Goal: Information Seeking & Learning: Learn about a topic

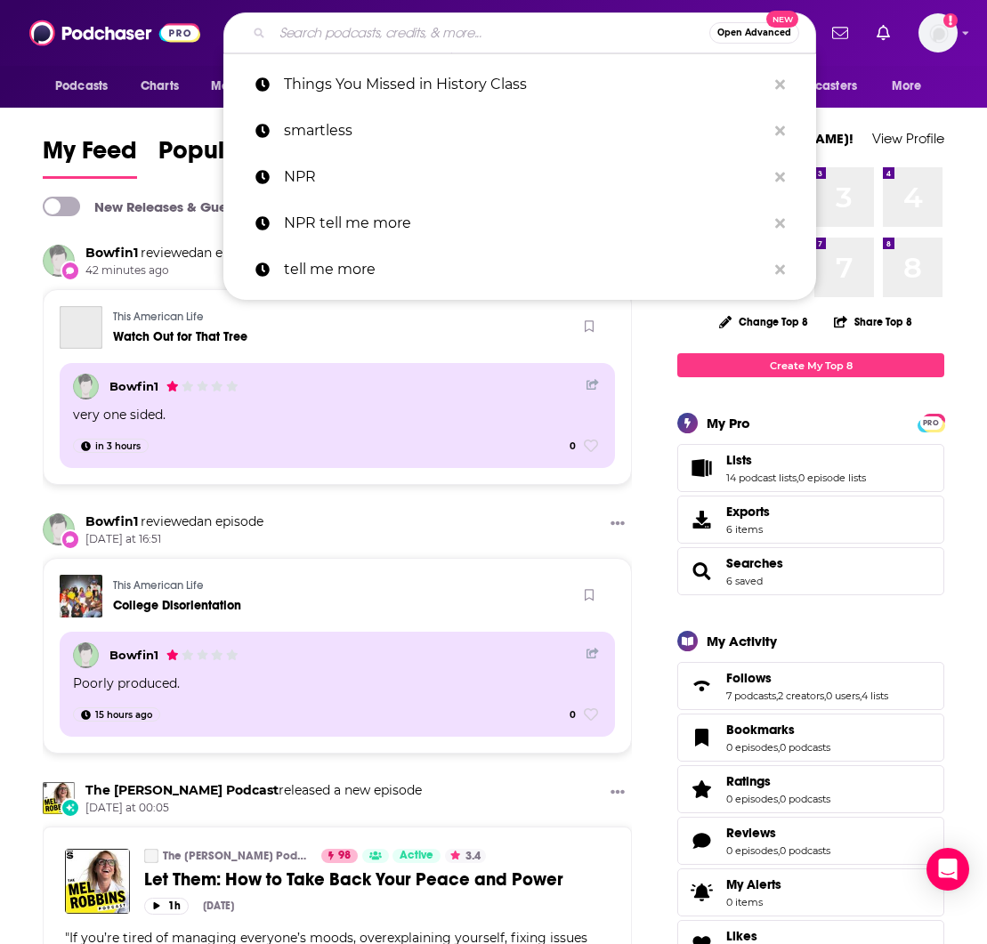
click at [311, 32] on input "Search podcasts, credits, & more..." at bounding box center [490, 33] width 437 height 28
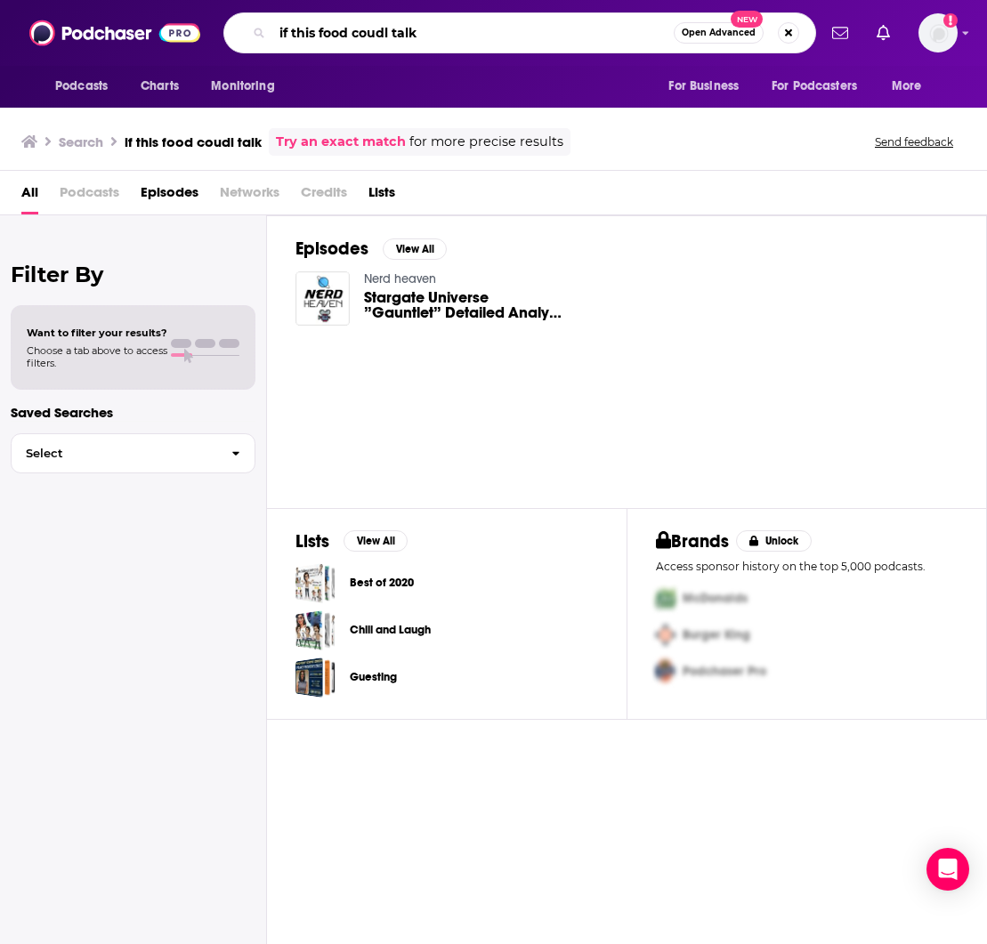
click at [389, 33] on input "if this food coudl talk" at bounding box center [472, 33] width 401 height 28
click at [378, 34] on input "if this food coudl talk" at bounding box center [472, 33] width 401 height 28
type input "if this food could talk"
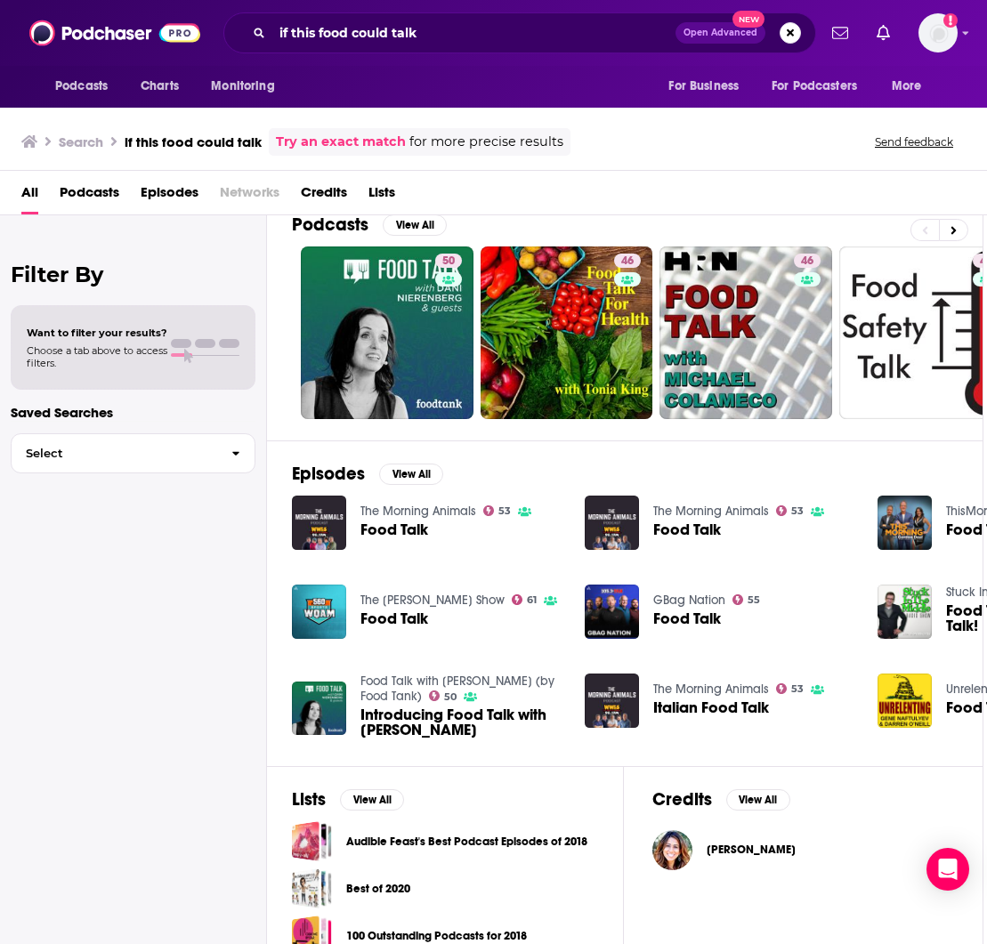
scroll to position [20, 4]
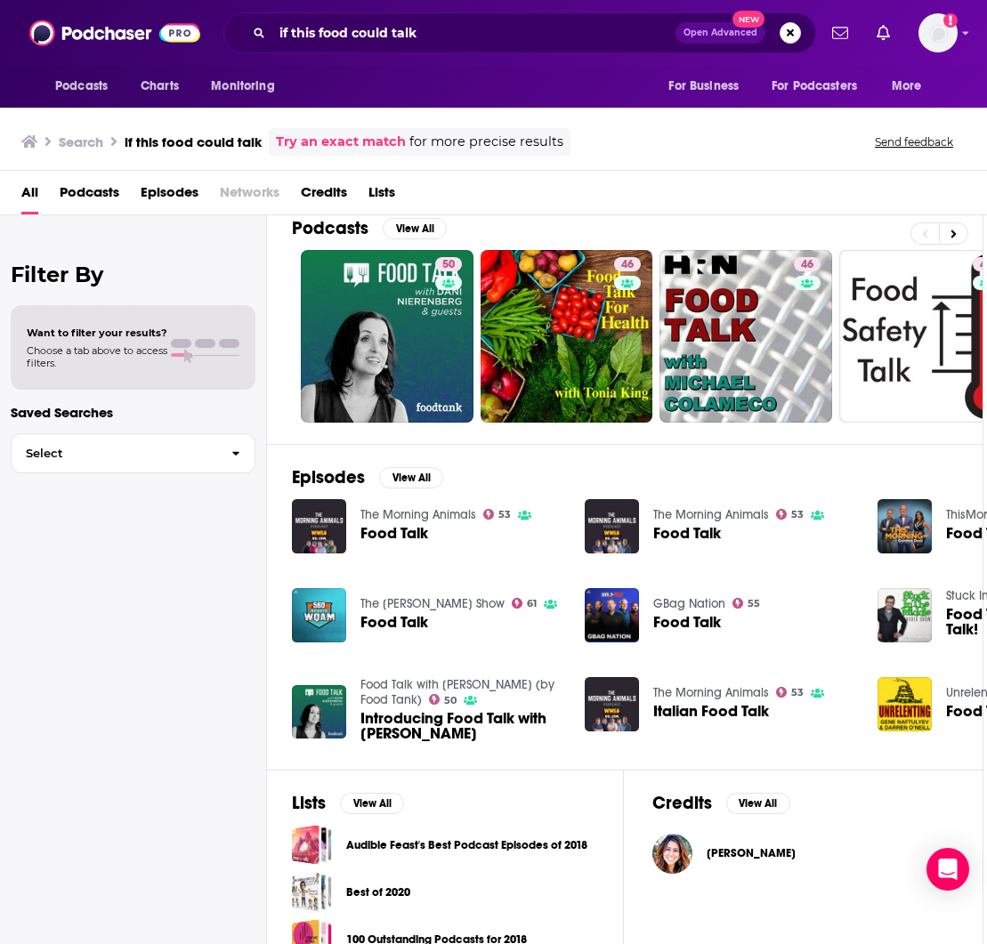
click at [106, 192] on span "Podcasts" at bounding box center [90, 196] width 60 height 36
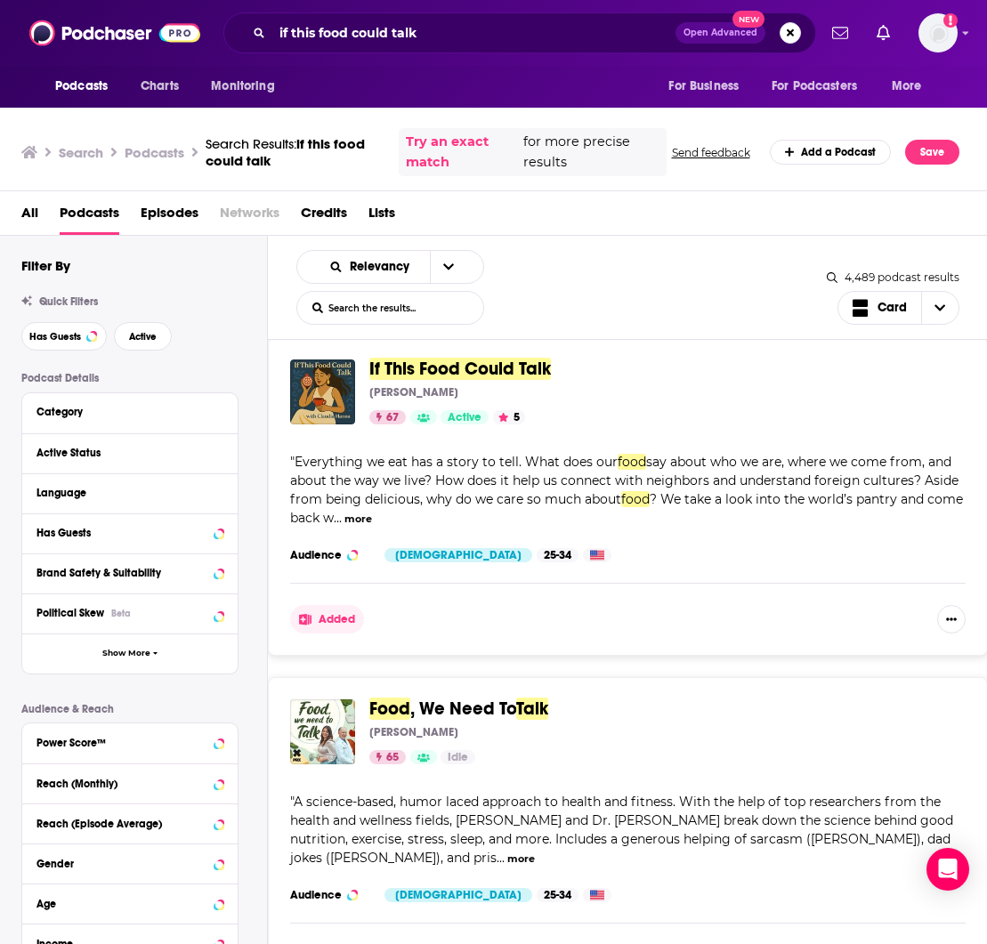
scroll to position [1317, 0]
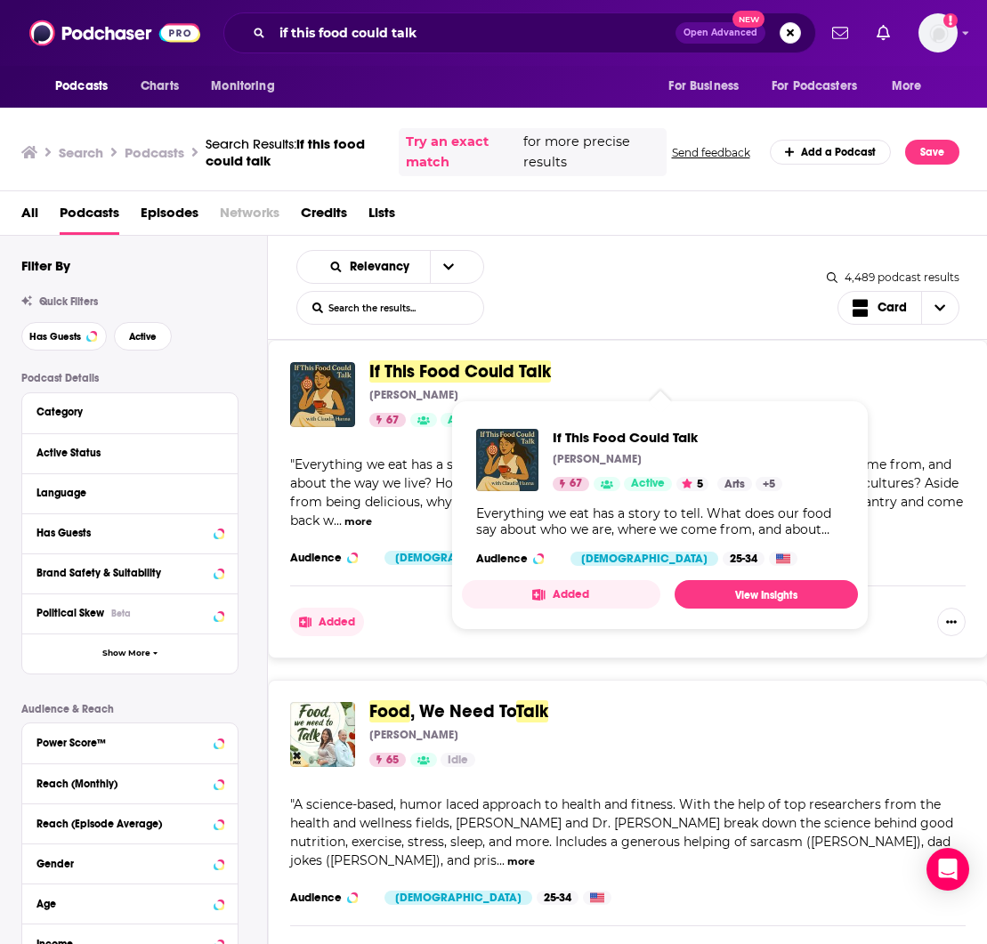
click at [416, 371] on span "If This Food Could Talk" at bounding box center [460, 371] width 182 height 22
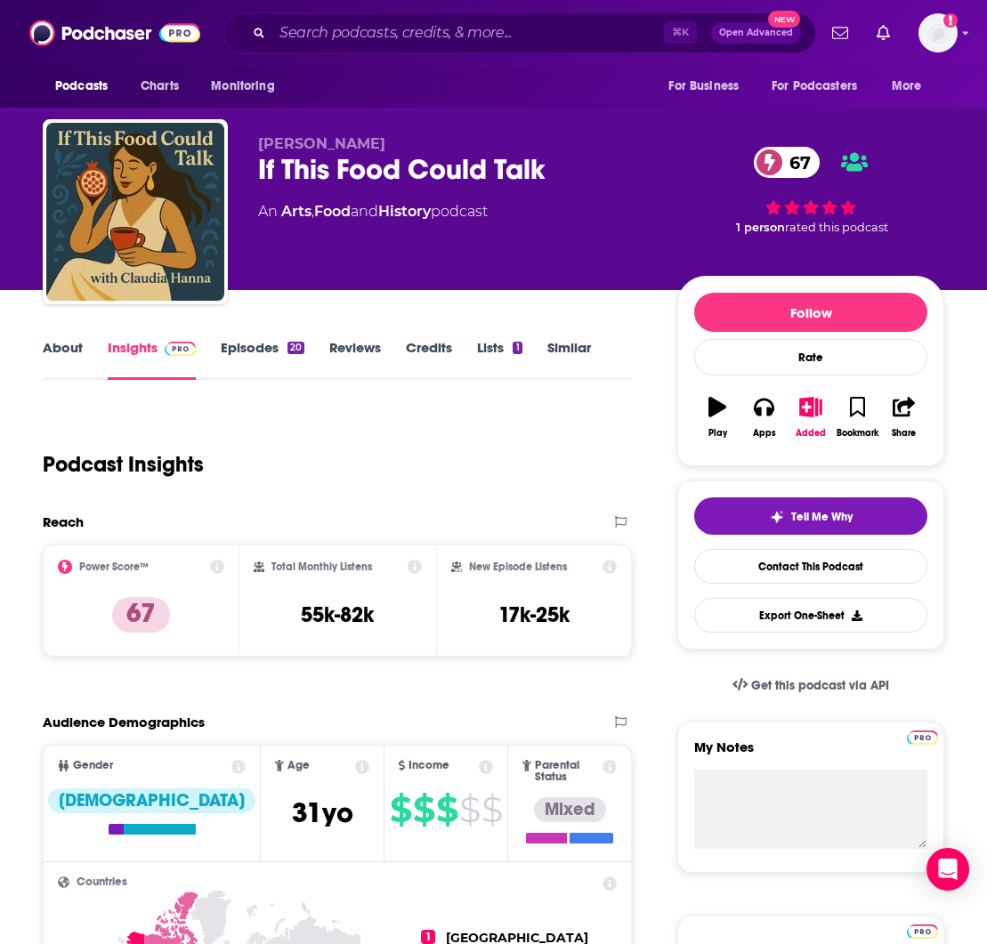
click at [54, 343] on link "About" at bounding box center [63, 359] width 40 height 41
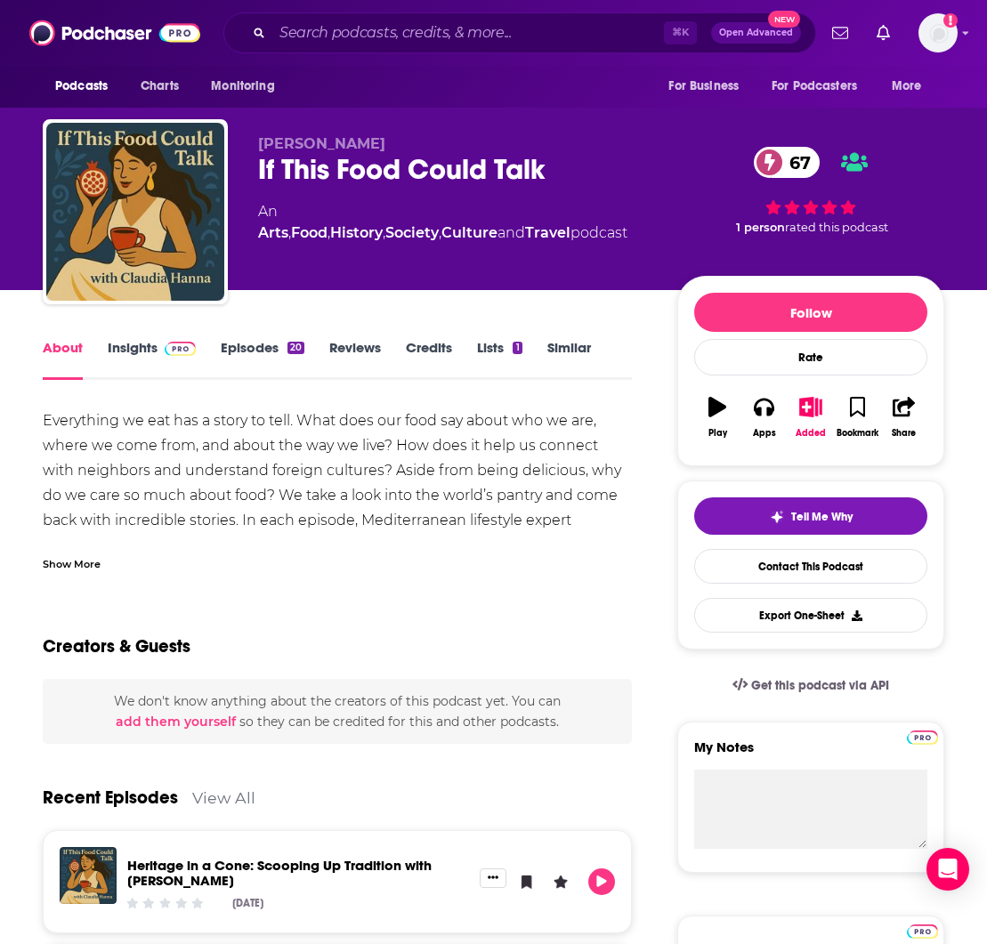
click at [81, 561] on div "Show More" at bounding box center [72, 562] width 58 height 17
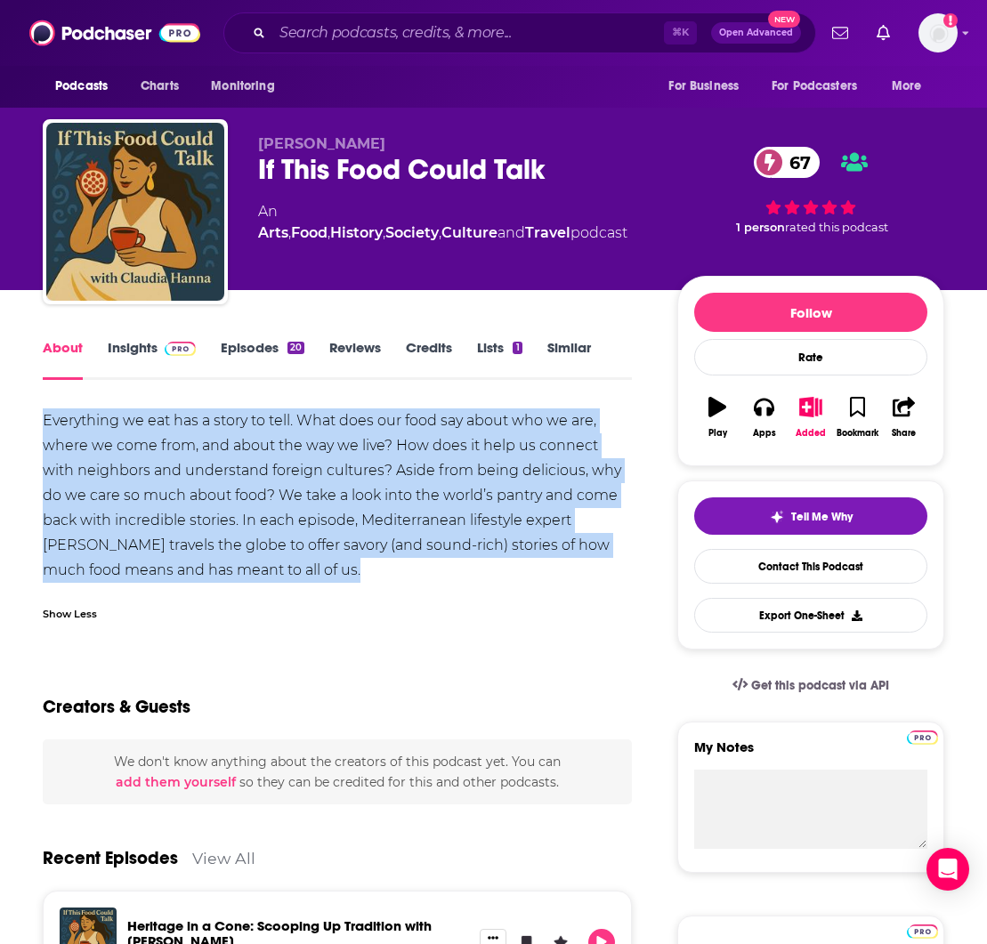
drag, startPoint x: 294, startPoint y: 573, endPoint x: 28, endPoint y: 416, distance: 308.4
copy div "Everything we eat has a story to tell. What does our food say about who we are,…"
